Goal: Task Accomplishment & Management: Use online tool/utility

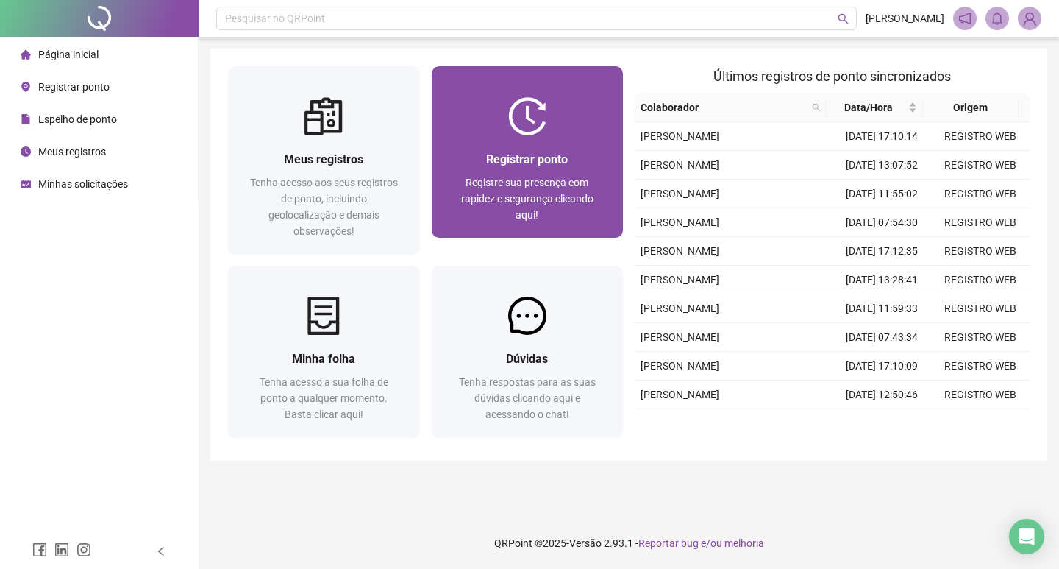
click at [531, 123] on img at bounding box center [527, 116] width 38 height 38
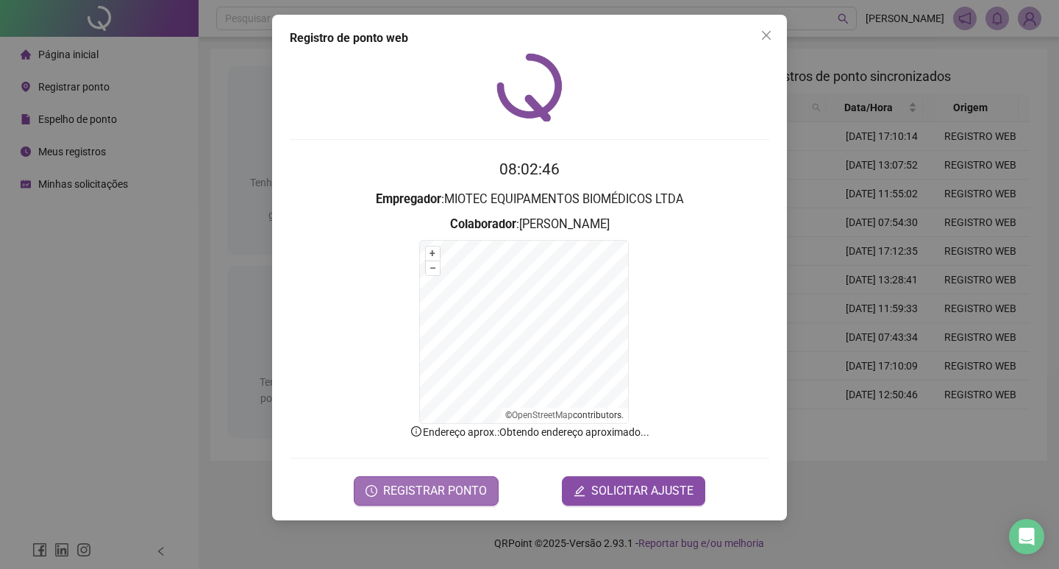
click at [449, 496] on span "REGISTRAR PONTO" at bounding box center [435, 491] width 104 height 18
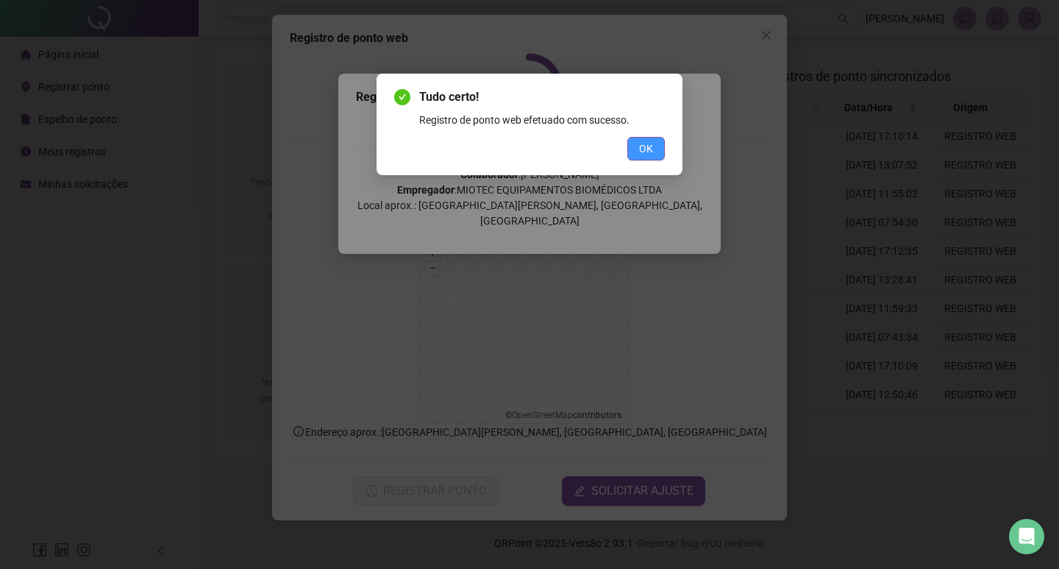
click at [638, 155] on button "OK" at bounding box center [646, 149] width 38 height 24
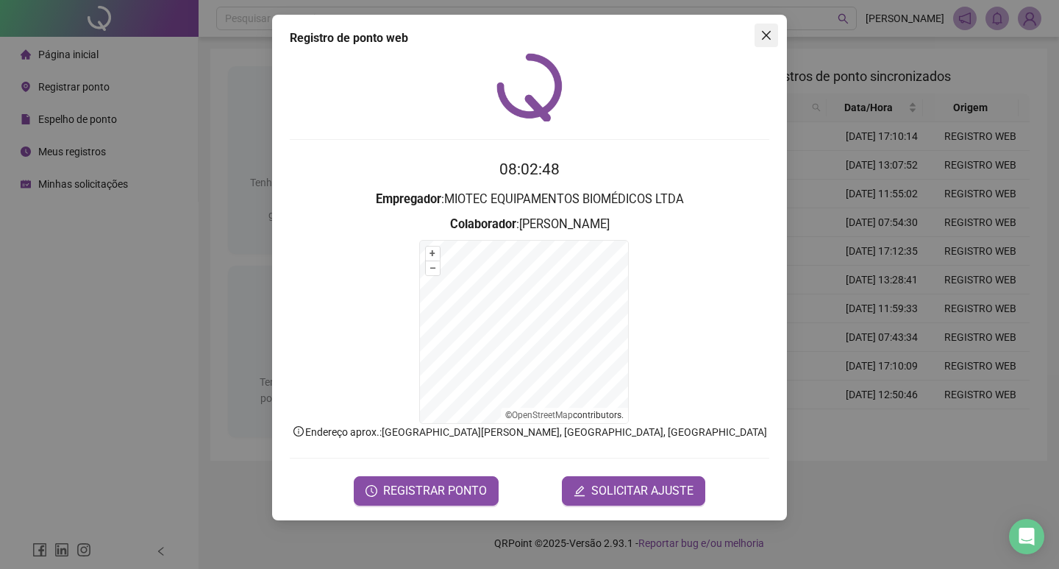
click at [766, 39] on icon "close" at bounding box center [767, 35] width 12 height 12
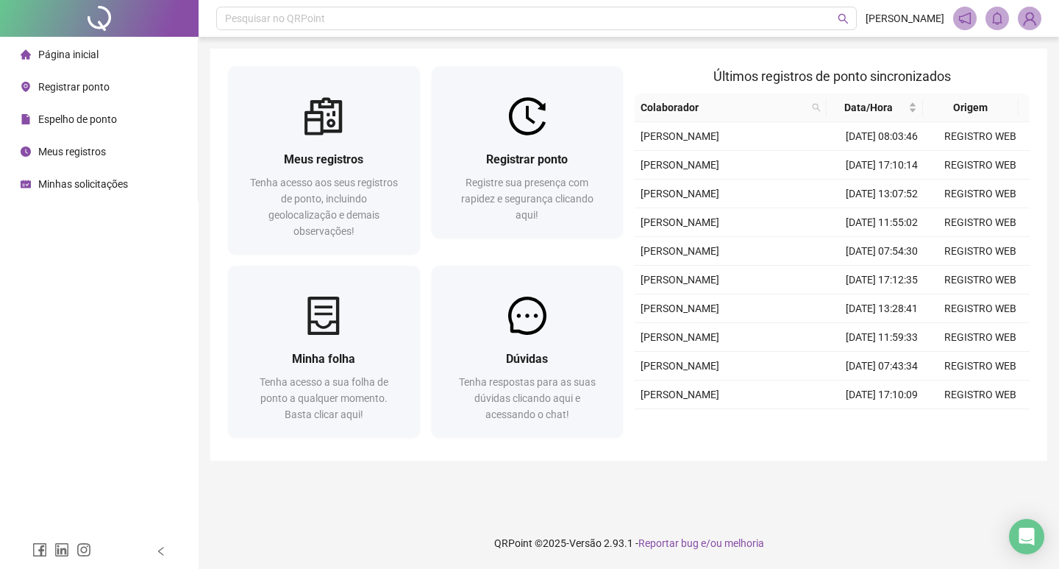
click at [65, 115] on span "Espelho de ponto" at bounding box center [77, 119] width 79 height 12
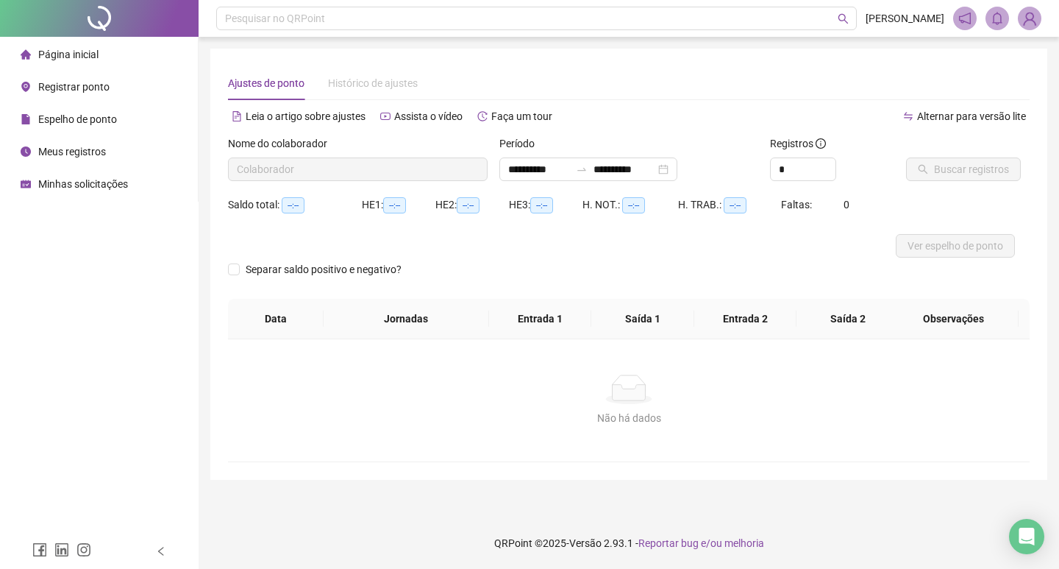
type input "**********"
click at [942, 252] on span "Ver espelho de ponto" at bounding box center [956, 246] width 96 height 16
click at [67, 57] on span "Página inicial" at bounding box center [68, 55] width 60 height 12
